Goal: Navigation & Orientation: Find specific page/section

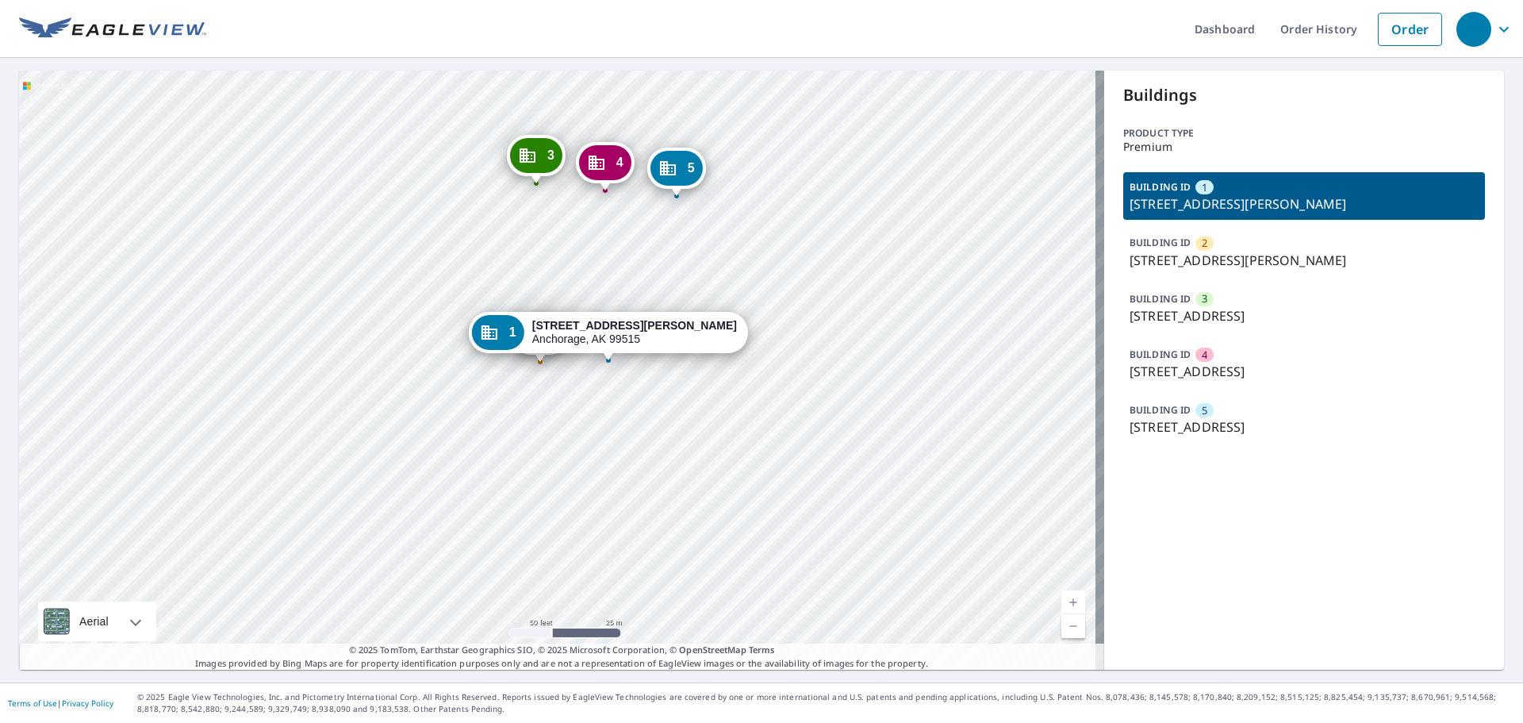
click at [1323, 573] on div "Buildings Product type Premium BUILDING ID [GEOGRAPHIC_DATA][STREET_ADDRESS][PE…" at bounding box center [1304, 370] width 400 height 599
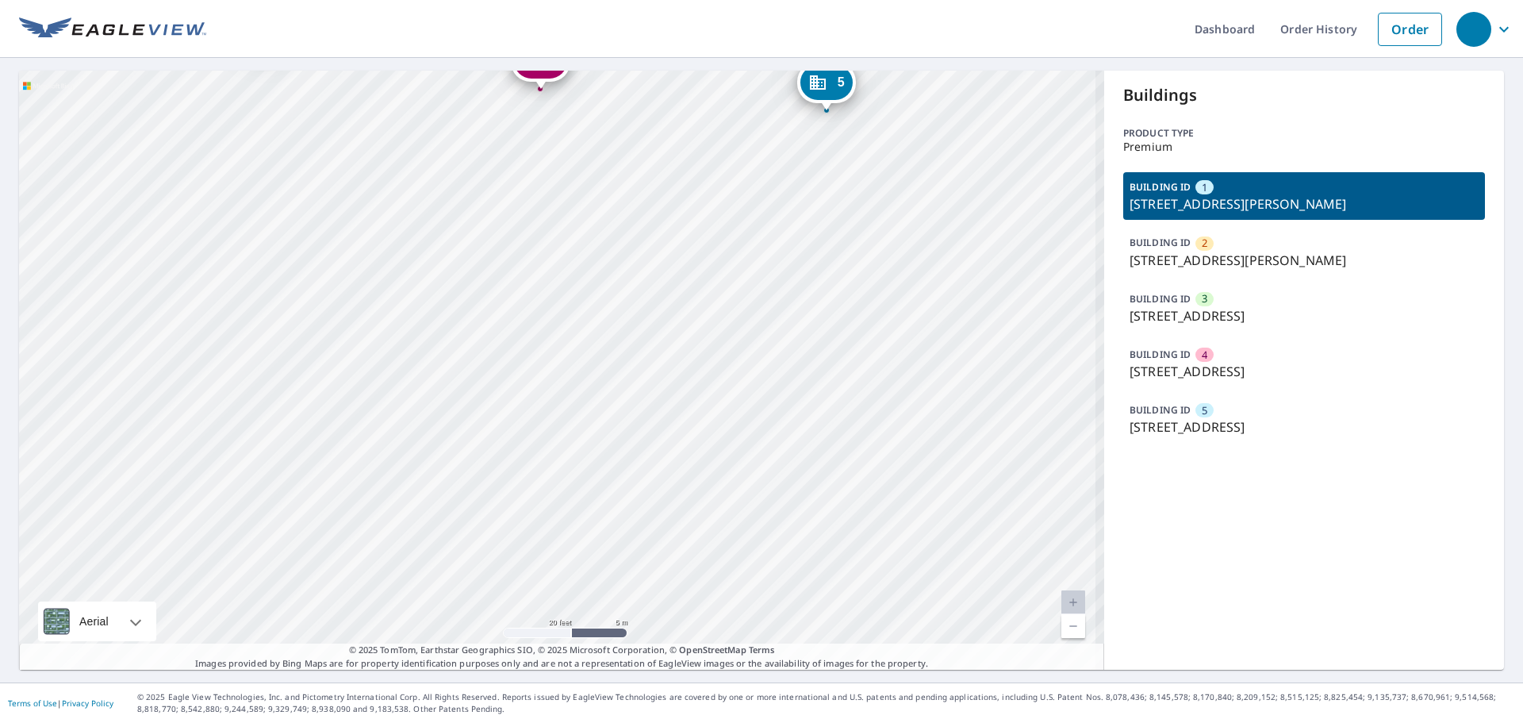
drag, startPoint x: 716, startPoint y: 390, endPoint x: 666, endPoint y: 5, distance: 388.7
click at [665, 0] on html "Dashboard Order History Order 2 [STREET_ADDRESS][PERSON_NAME] 3 [STREET_ADDRESS…" at bounding box center [761, 361] width 1523 height 723
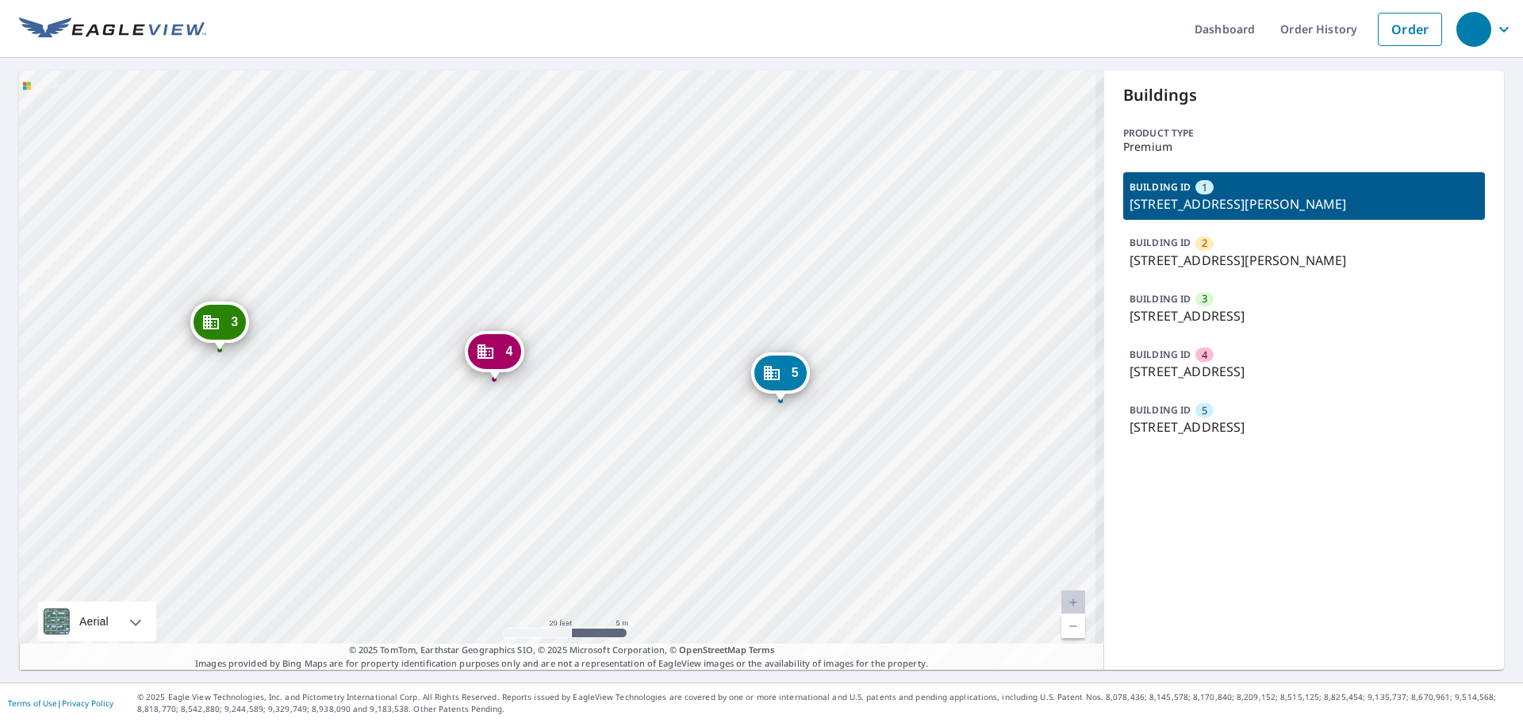
drag, startPoint x: 636, startPoint y: 382, endPoint x: 666, endPoint y: 152, distance: 232.8
click at [665, 199] on div "2 [STREET_ADDRESS][PERSON_NAME] 3 [STREET_ADDRESS] 4 [STREET_ADDRESS] 5 [STREET…" at bounding box center [561, 370] width 1085 height 599
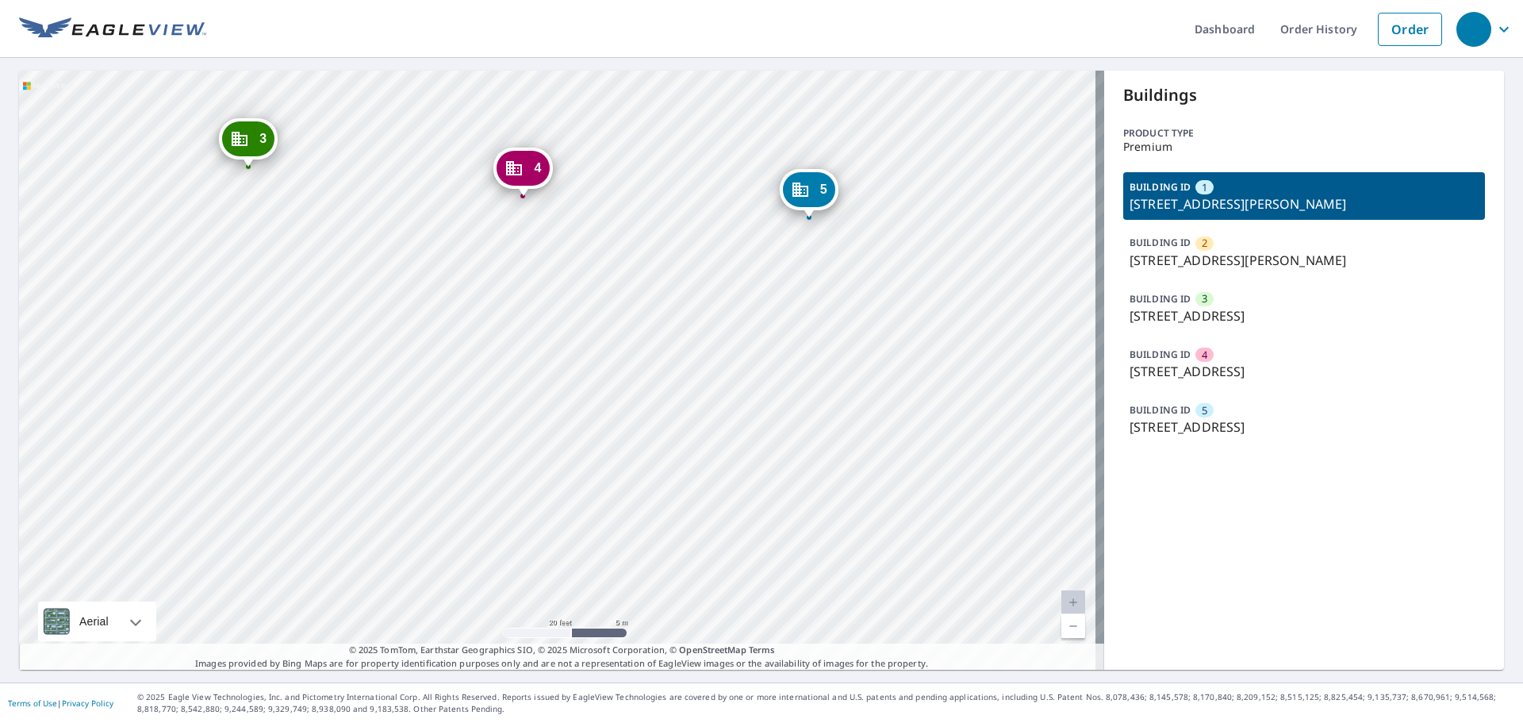
click at [627, 309] on div "2 [STREET_ADDRESS][PERSON_NAME] 3 [STREET_ADDRESS] 4 [STREET_ADDRESS] 5 [STREET…" at bounding box center [561, 370] width 1085 height 599
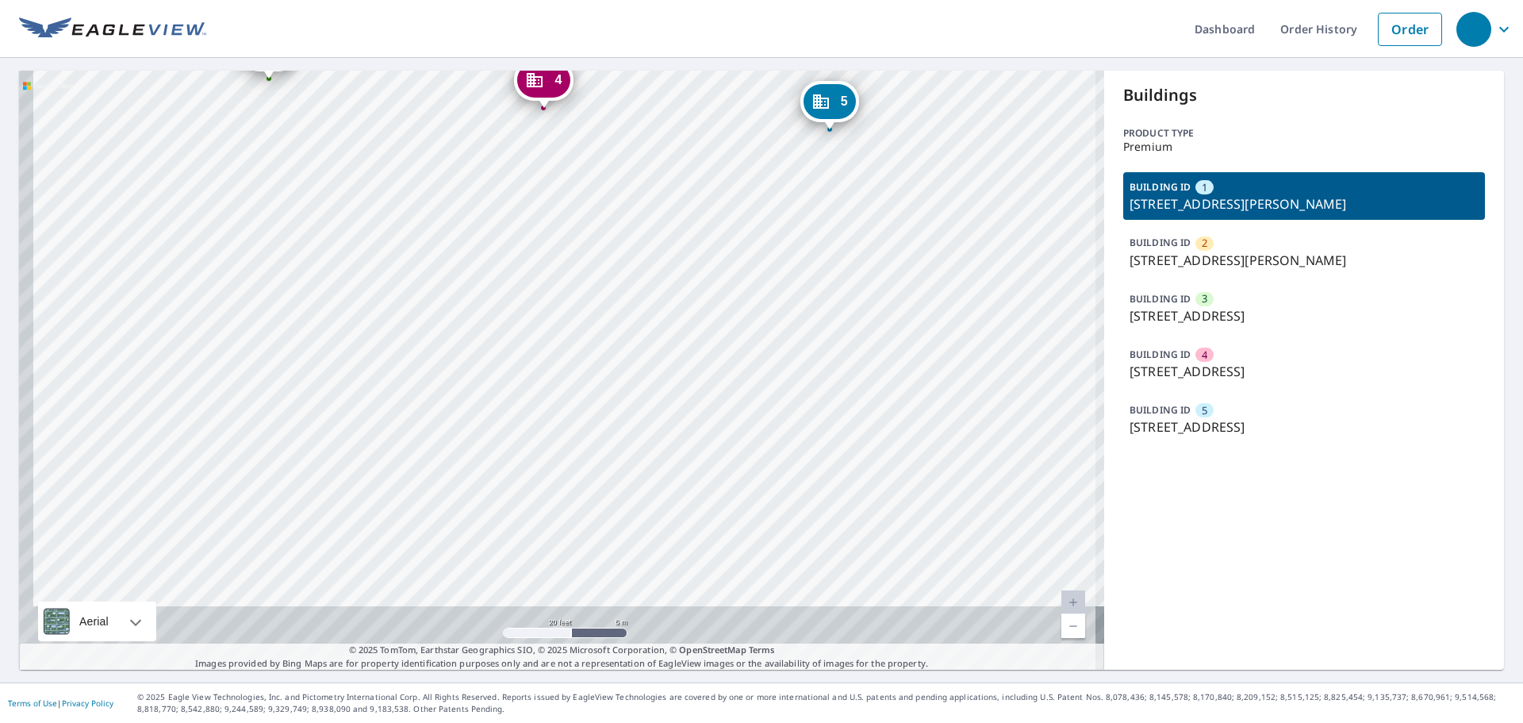
drag, startPoint x: 630, startPoint y: 295, endPoint x: 662, endPoint y: 167, distance: 132.4
click at [662, 172] on div "2 [STREET_ADDRESS][PERSON_NAME] 3 [STREET_ADDRESS] 4 [STREET_ADDRESS] 5 [STREET…" at bounding box center [561, 370] width 1085 height 599
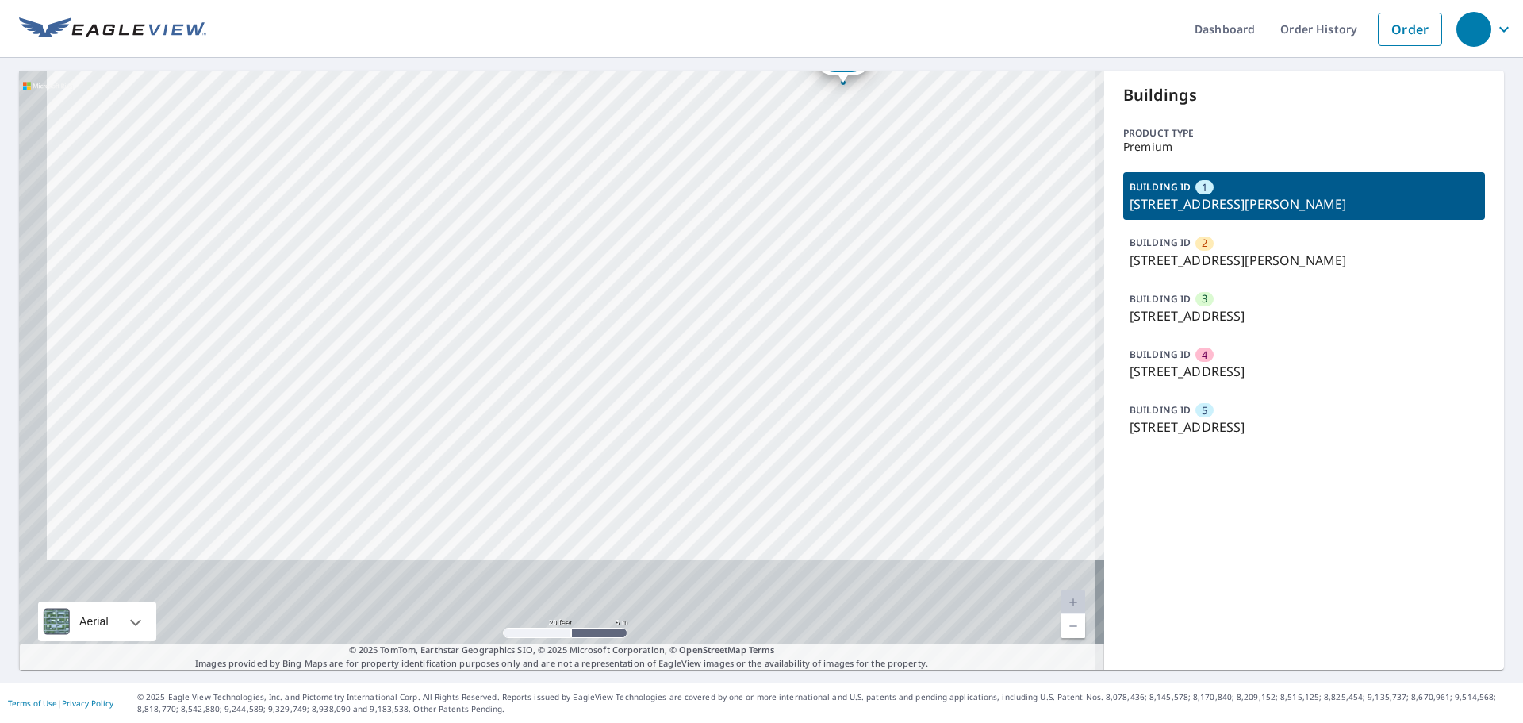
drag, startPoint x: 626, startPoint y: 274, endPoint x: 633, endPoint y: 171, distance: 103.4
click at [633, 194] on div "2 [STREET_ADDRESS][PERSON_NAME] 3 [STREET_ADDRESS] 4 [STREET_ADDRESS] 5 [STREET…" at bounding box center [561, 370] width 1085 height 599
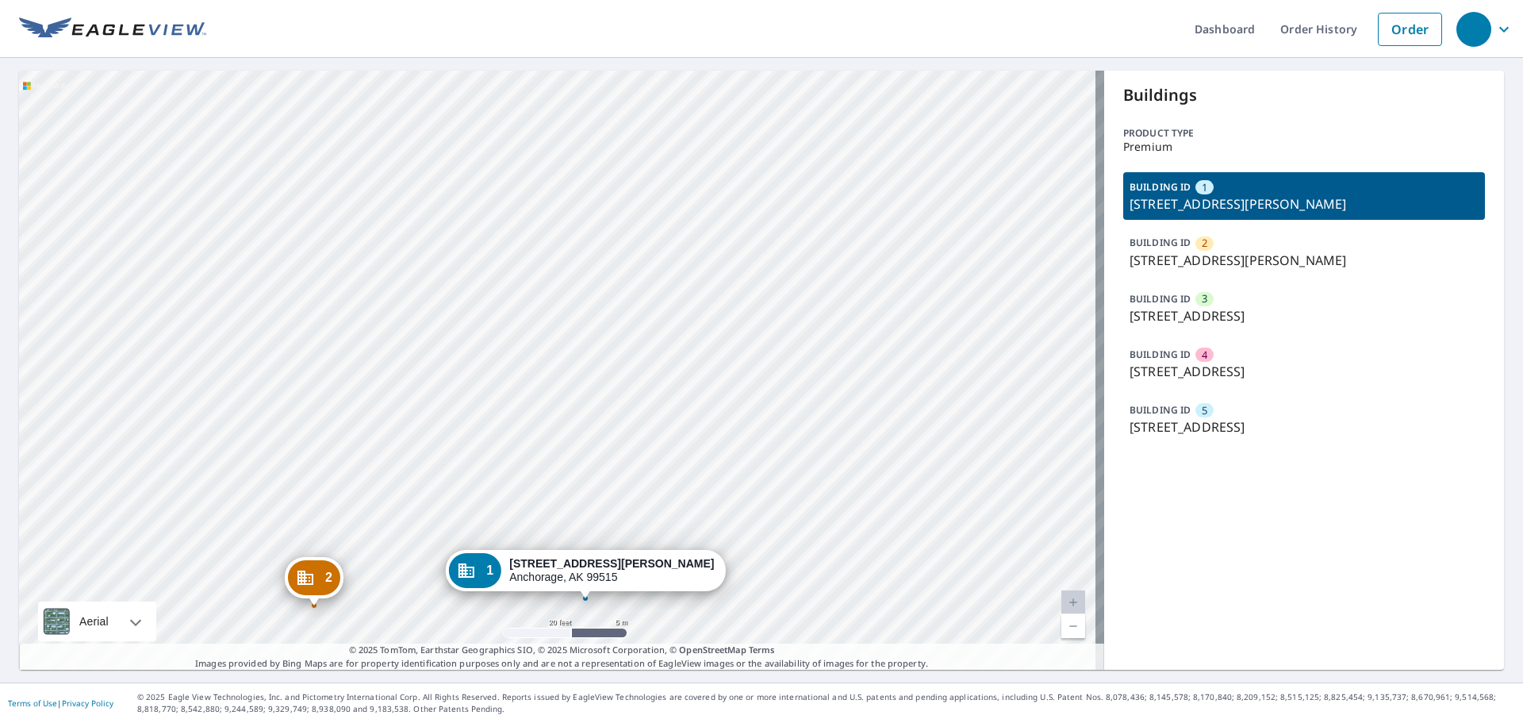
drag, startPoint x: 611, startPoint y: 303, endPoint x: 602, endPoint y: 247, distance: 56.2
click at [606, 259] on div "2 [STREET_ADDRESS][PERSON_NAME] 3 [STREET_ADDRESS] 4 [STREET_ADDRESS] 5 [STREET…" at bounding box center [561, 370] width 1085 height 599
